Goal: Task Accomplishment & Management: Use online tool/utility

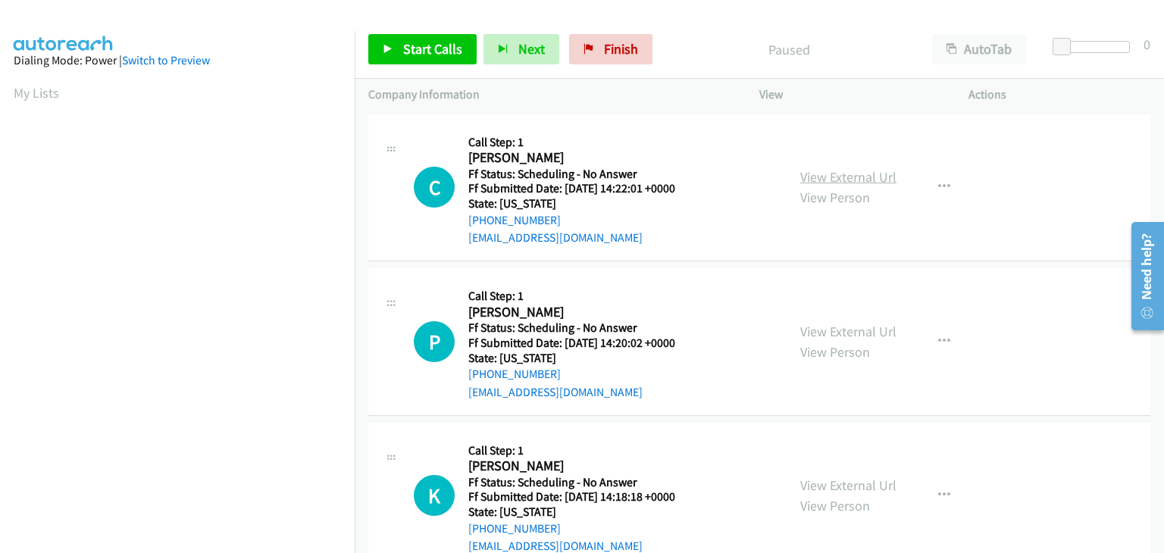
click at [833, 163] on div "View External Url View Person View External Url Email Schedule/Manage Callback …" at bounding box center [897, 188] width 223 height 120
click at [833, 172] on link "View External Url" at bounding box center [848, 176] width 96 height 17
click at [427, 42] on span "Start Calls" at bounding box center [432, 48] width 59 height 17
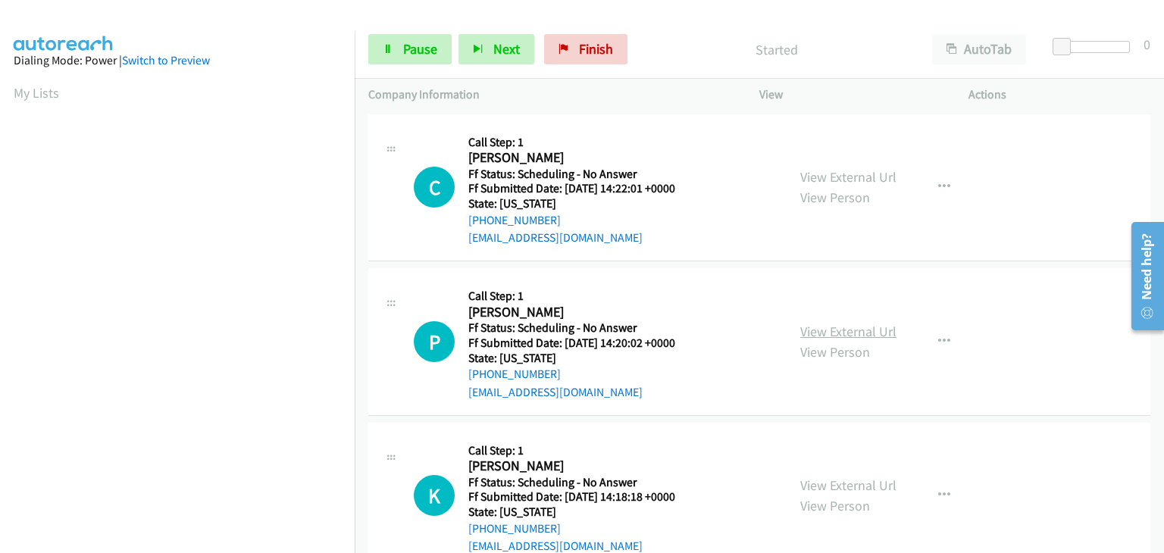
click at [857, 330] on link "View External Url" at bounding box center [848, 331] width 96 height 17
click at [840, 482] on link "View External Url" at bounding box center [848, 485] width 96 height 17
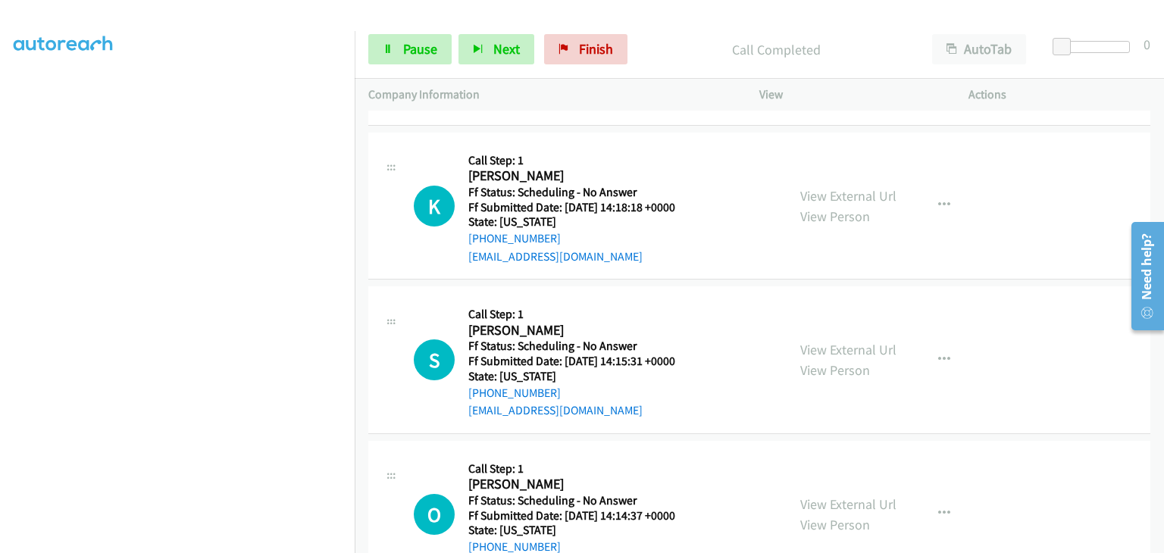
scroll to position [379, 0]
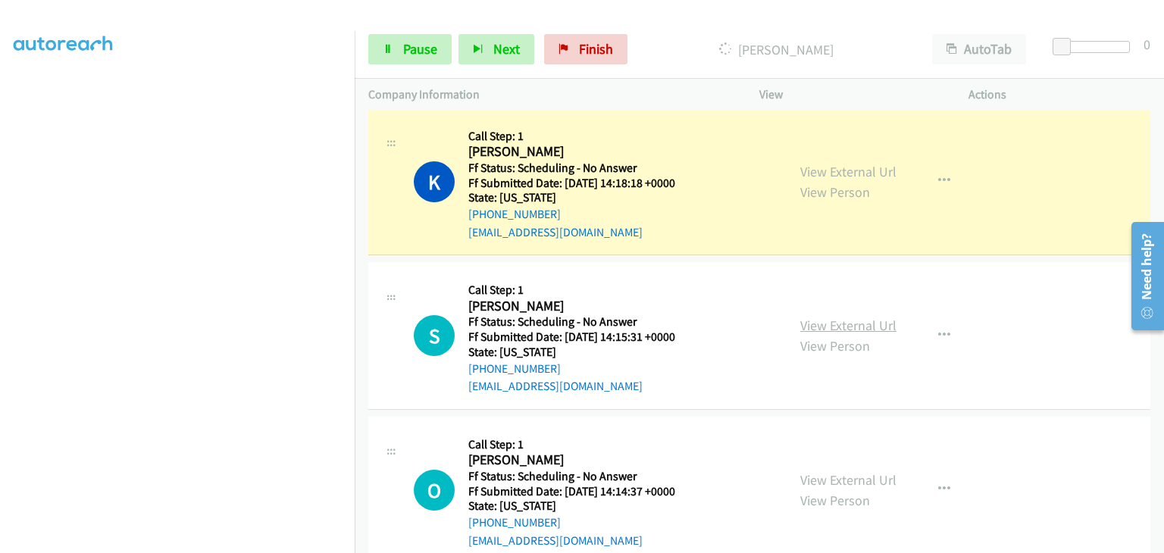
click at [808, 325] on link "View External Url" at bounding box center [848, 325] width 96 height 17
click at [833, 479] on link "View External Url" at bounding box center [848, 479] width 96 height 17
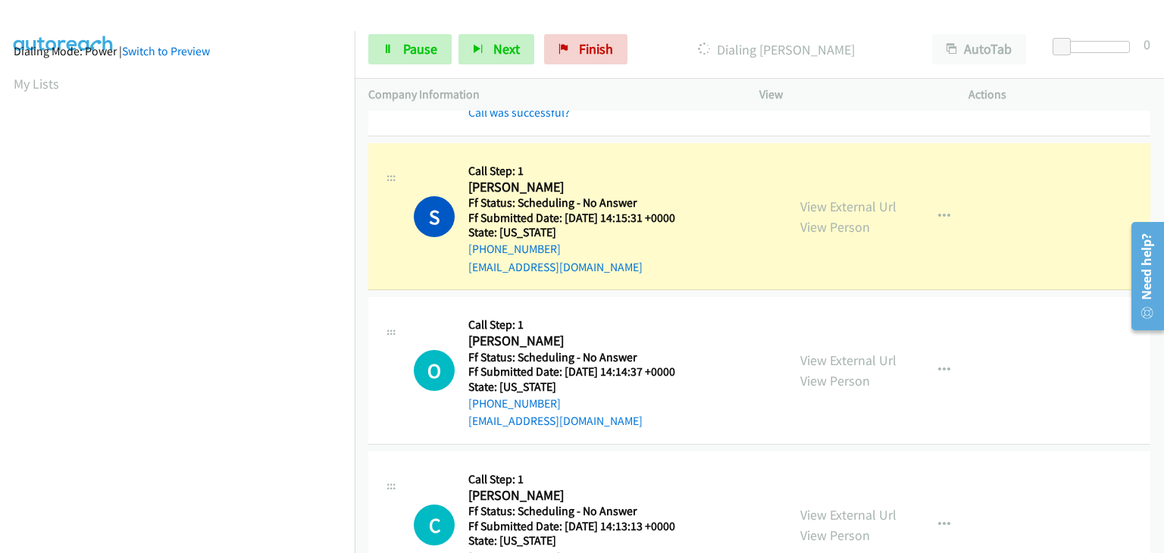
scroll to position [0, 0]
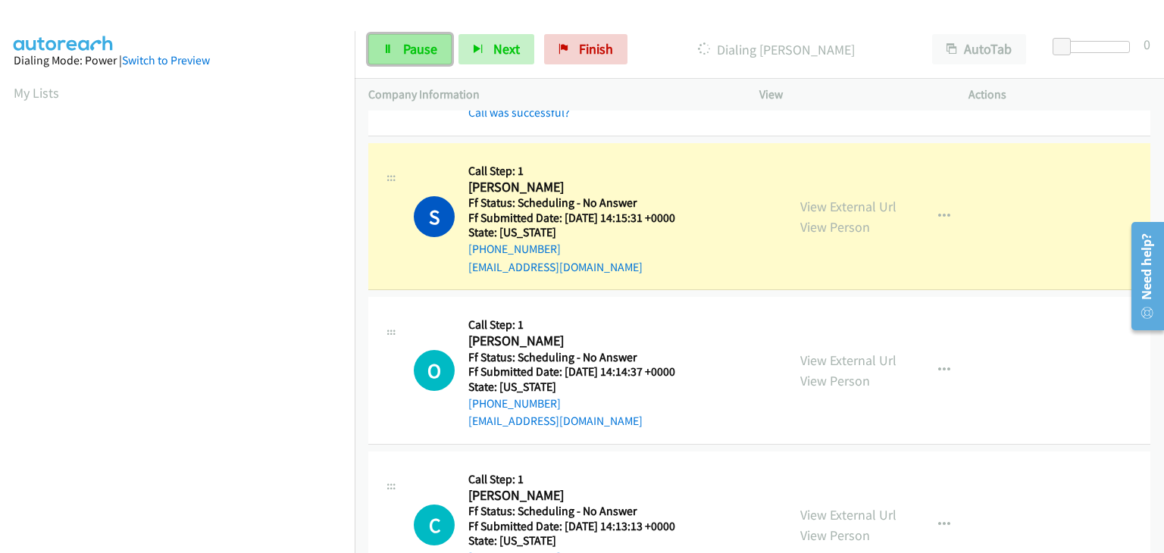
click at [424, 44] on span "Pause" at bounding box center [420, 48] width 34 height 17
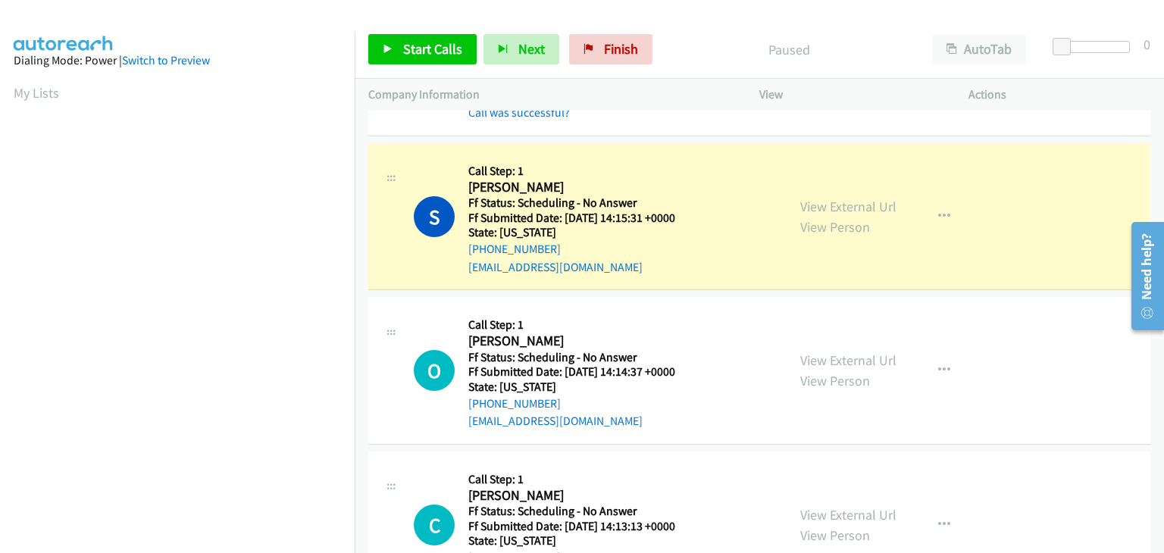
scroll to position [297, 0]
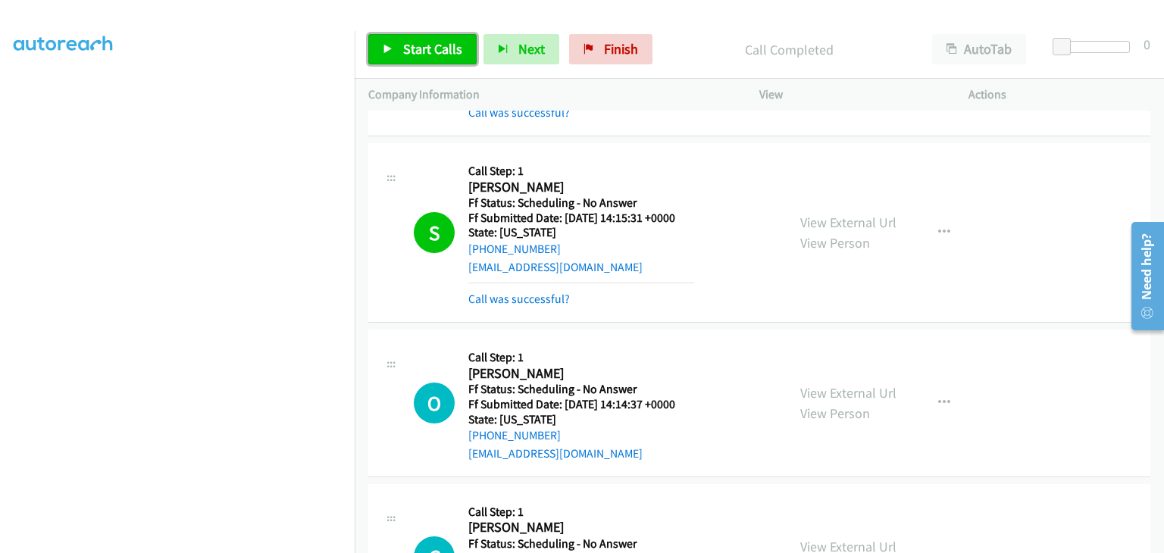
click at [437, 55] on span "Start Calls" at bounding box center [432, 48] width 59 height 17
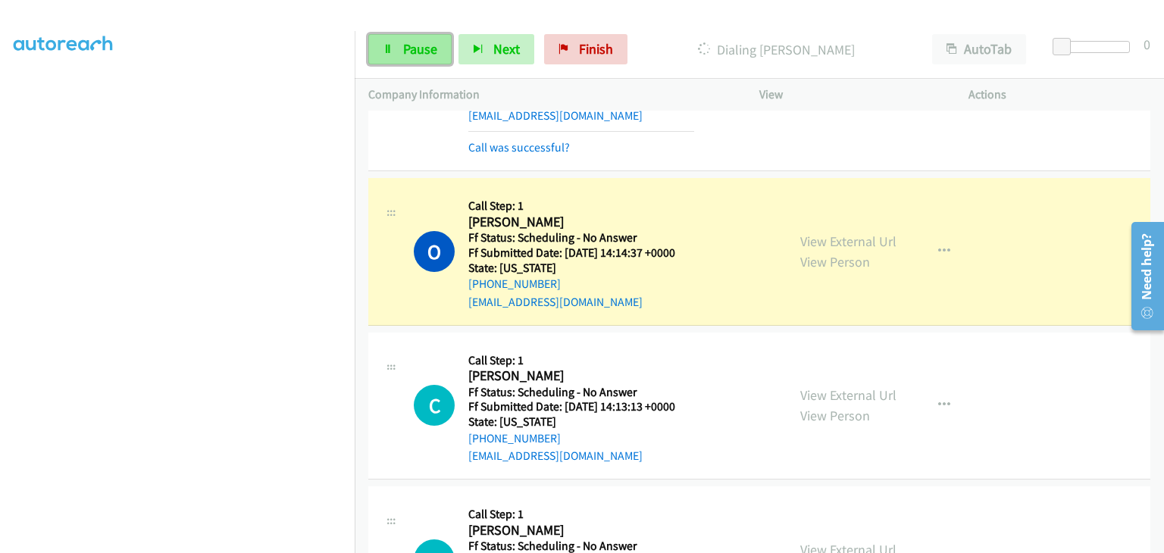
click at [421, 46] on span "Pause" at bounding box center [420, 48] width 34 height 17
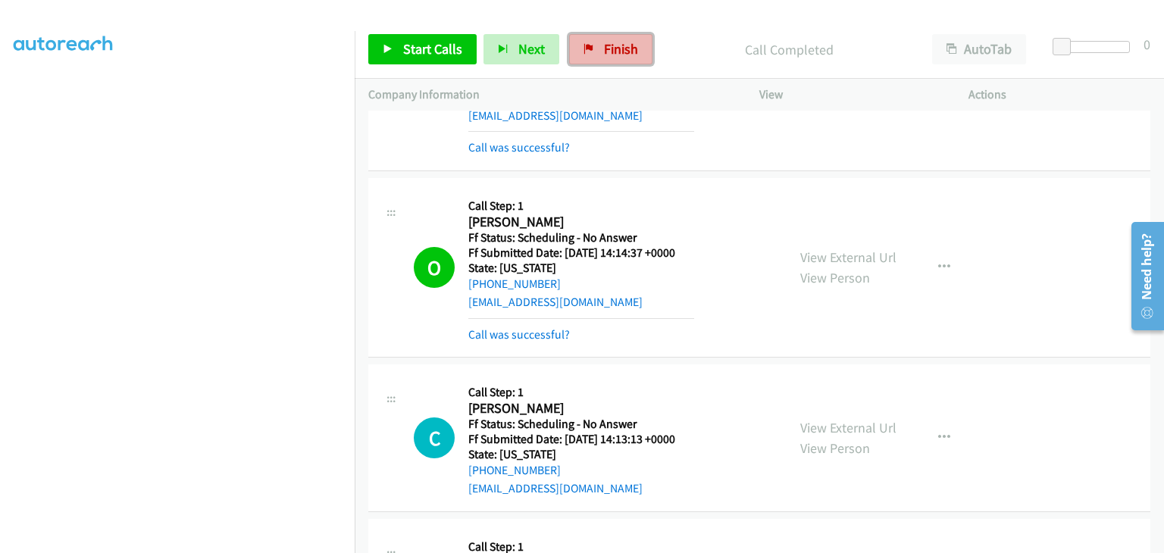
click at [594, 53] on link "Finish" at bounding box center [610, 49] width 83 height 30
